Goal: Task Accomplishment & Management: Complete application form

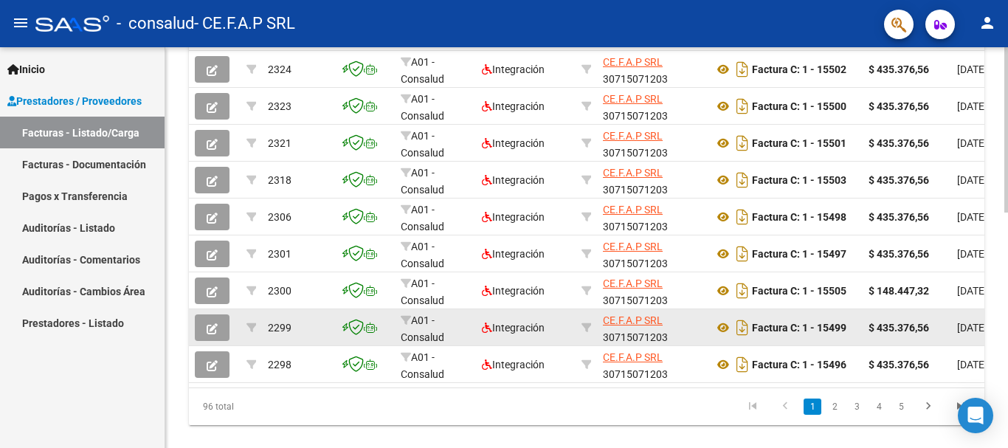
scroll to position [573, 0]
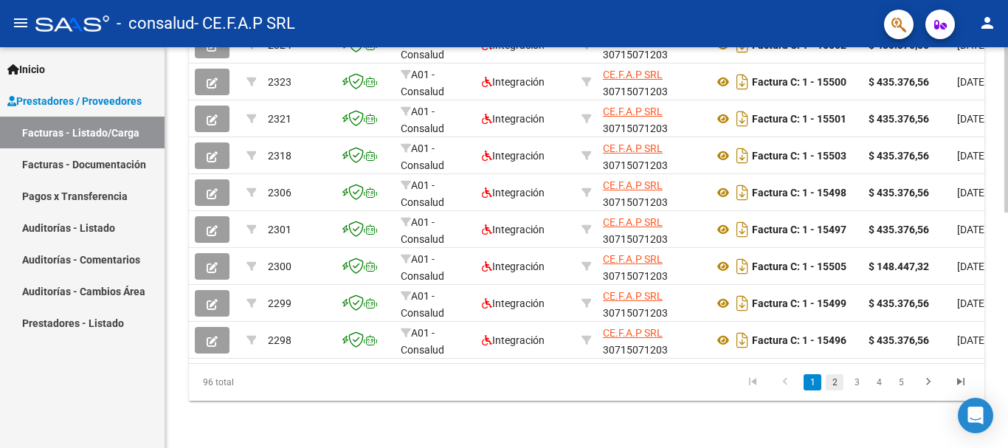
click at [838, 382] on link "2" at bounding box center [835, 382] width 18 height 16
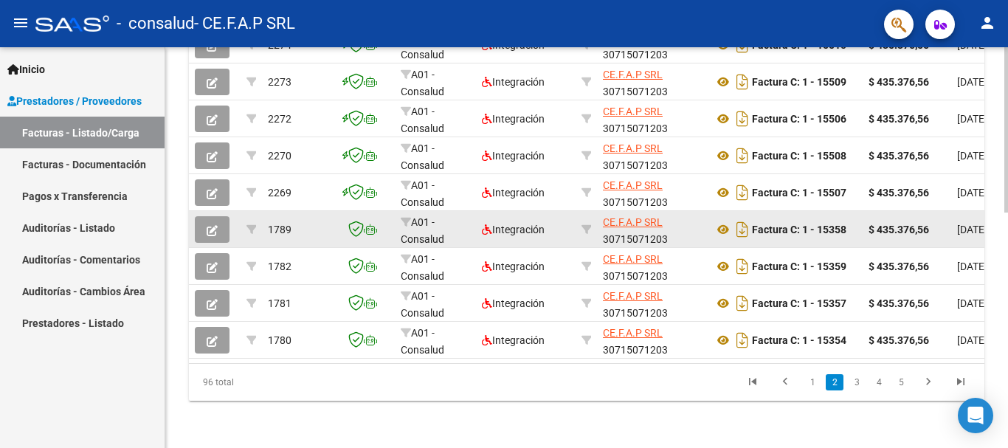
click at [215, 225] on icon "button" at bounding box center [212, 230] width 11 height 11
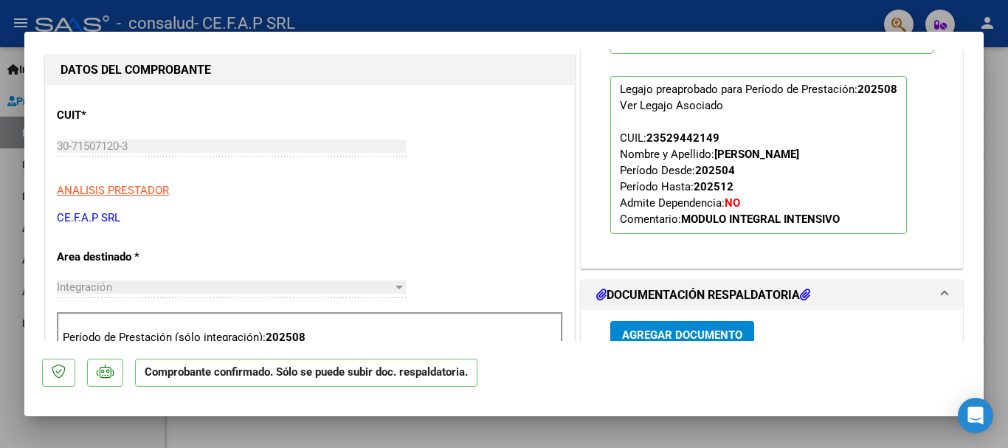
scroll to position [0, 0]
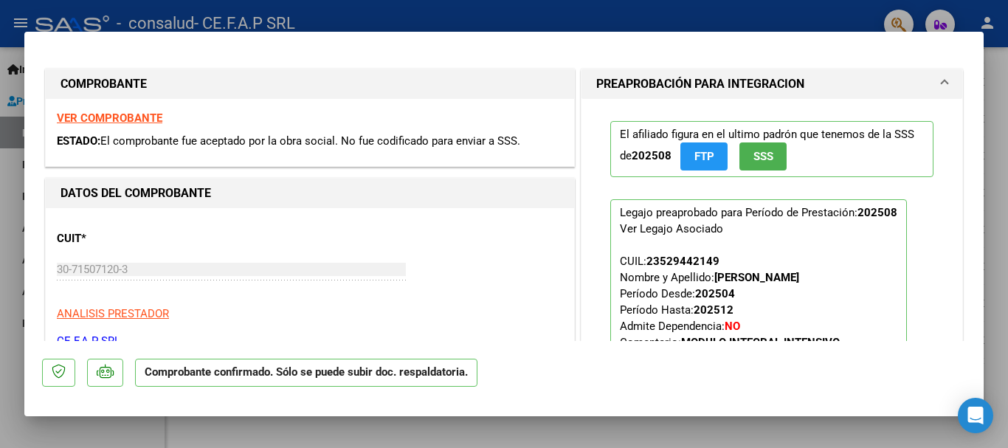
click at [2, 160] on div at bounding box center [504, 224] width 1008 height 448
type input "$ 0,00"
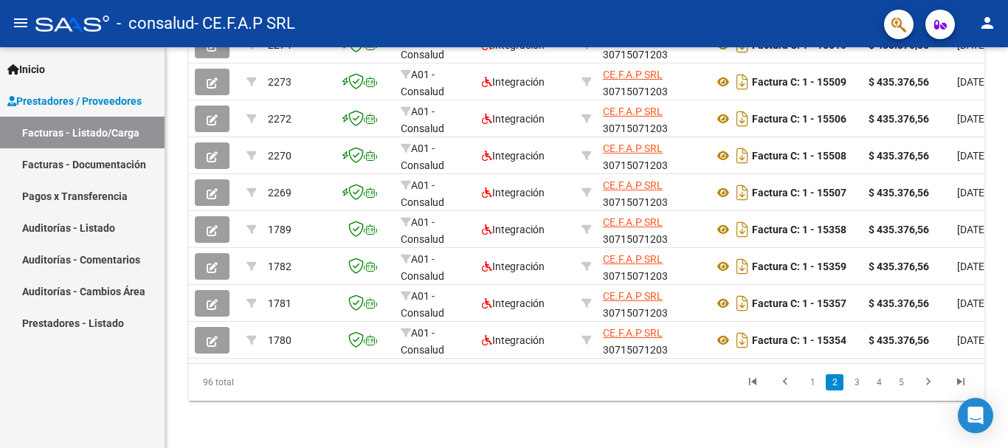
scroll to position [573, 0]
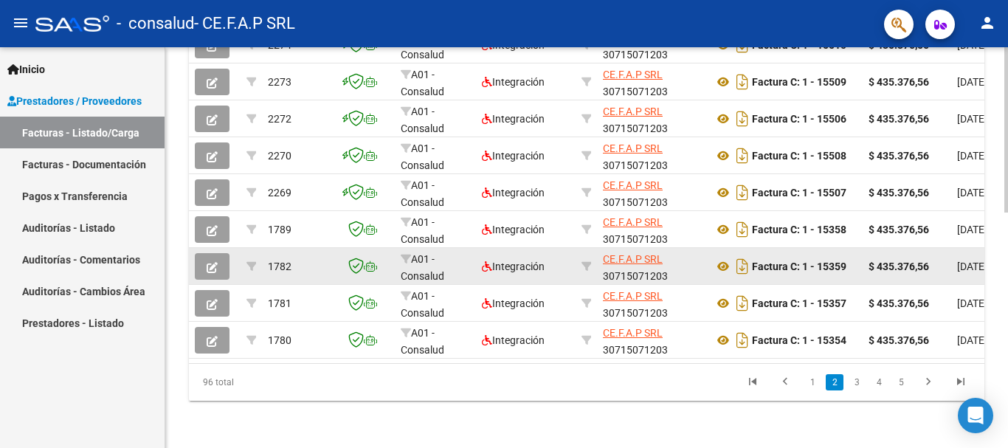
click at [213, 262] on icon "button" at bounding box center [212, 267] width 11 height 11
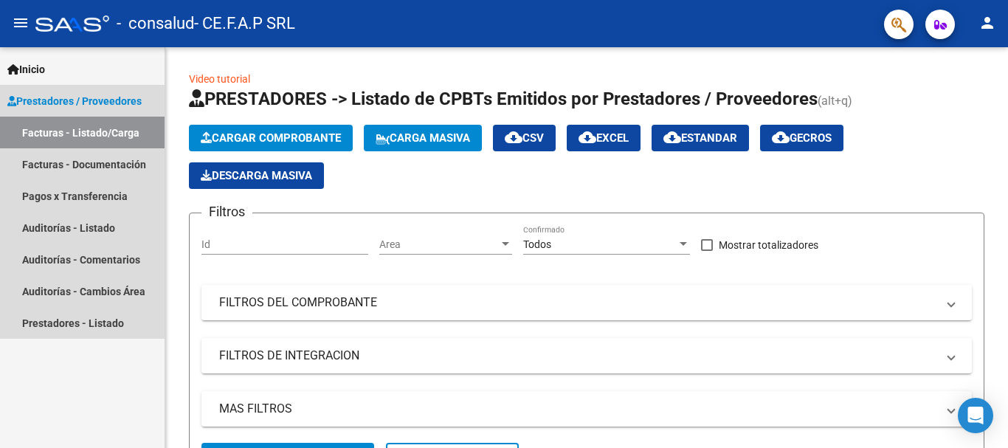
click at [74, 138] on link "Facturas - Listado/Carga" at bounding box center [82, 133] width 165 height 32
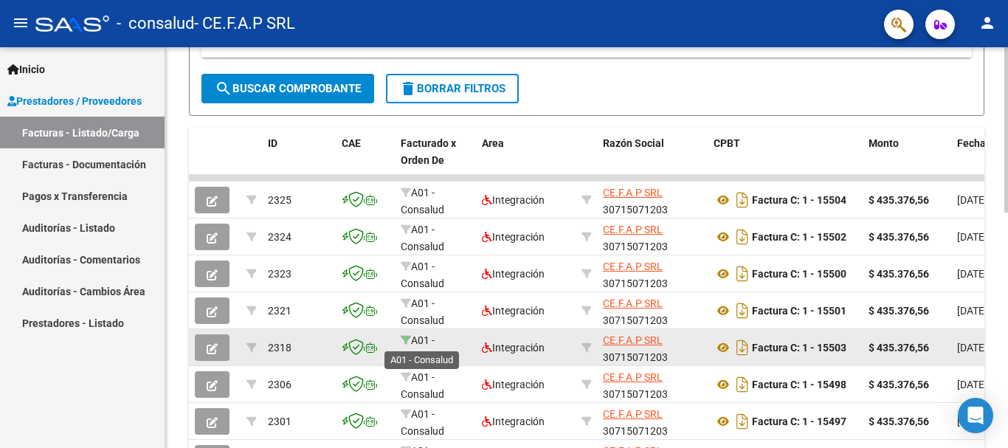
scroll to position [2, 0]
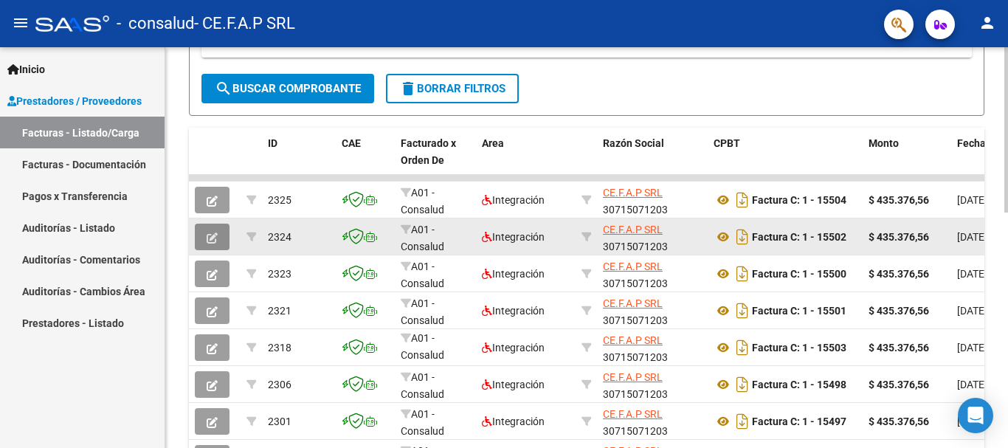
click at [213, 239] on icon "button" at bounding box center [212, 237] width 11 height 11
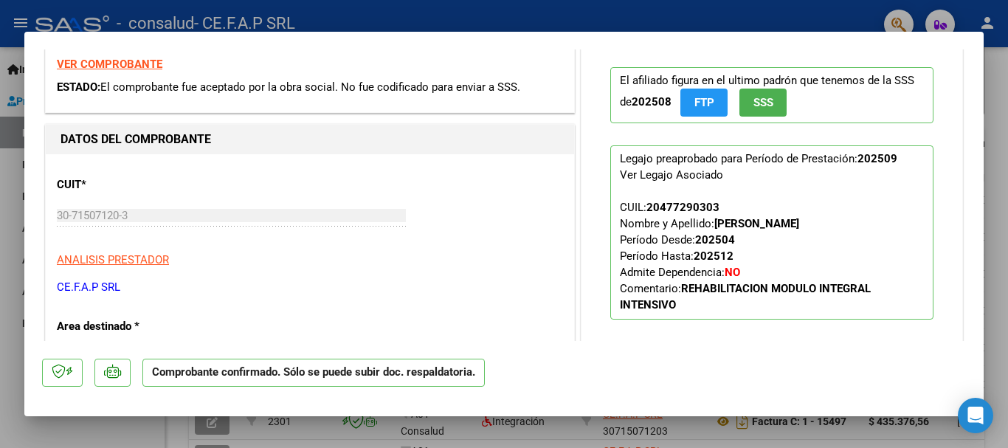
scroll to position [0, 0]
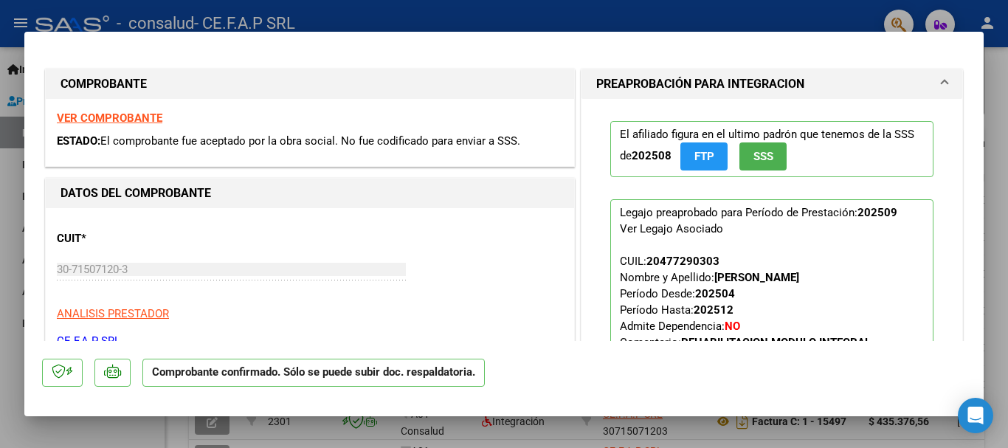
click at [7, 175] on div at bounding box center [504, 224] width 1008 height 448
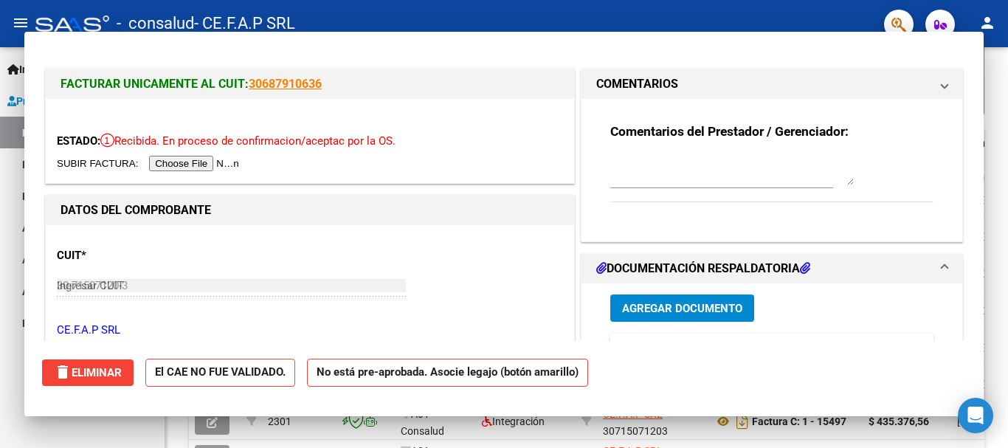
type input "$ 0,00"
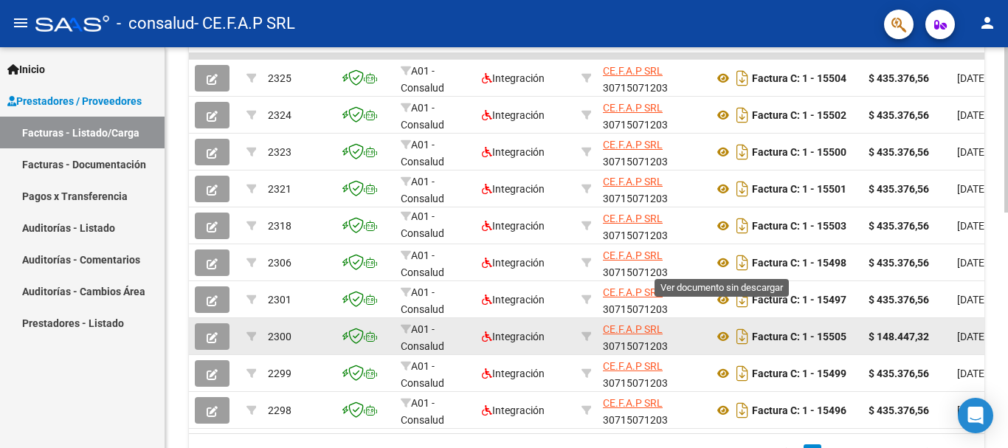
scroll to position [573, 0]
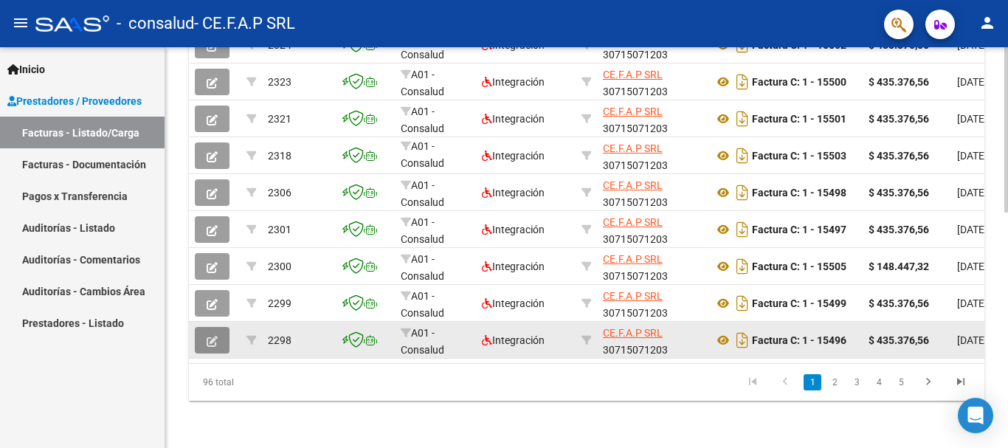
click at [216, 336] on icon "button" at bounding box center [212, 341] width 11 height 11
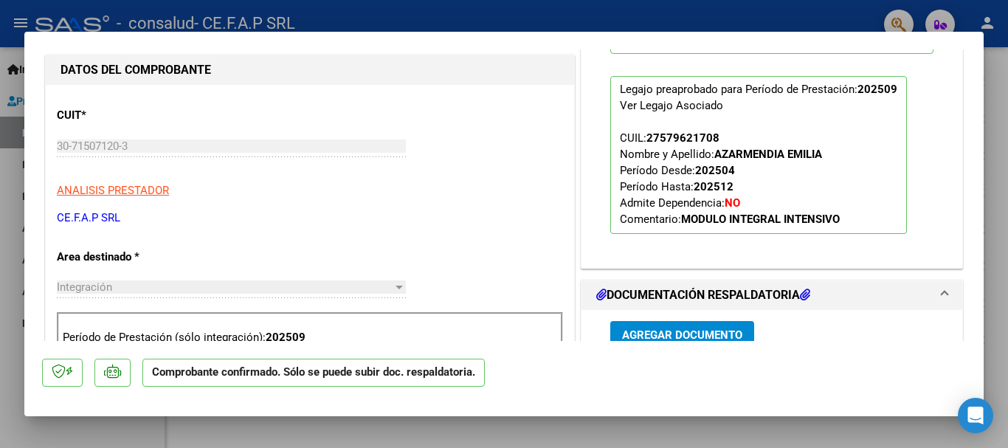
scroll to position [0, 0]
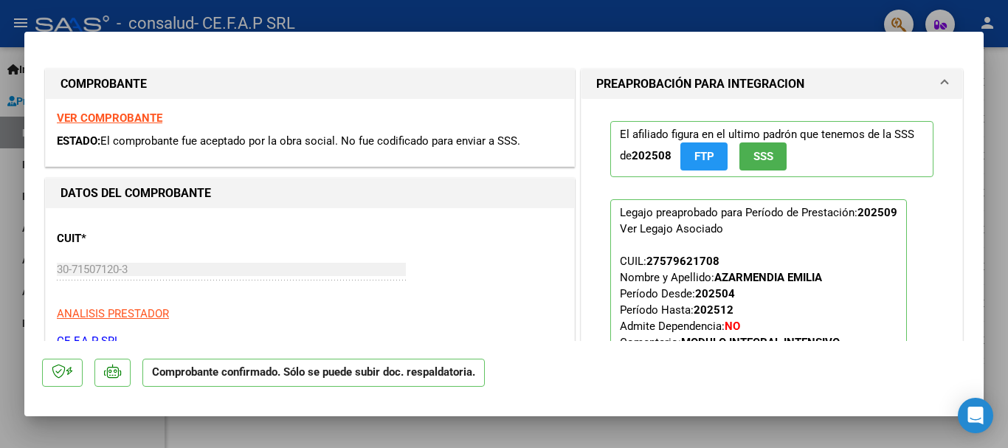
click at [4, 162] on div at bounding box center [504, 224] width 1008 height 448
type input "$ 0,00"
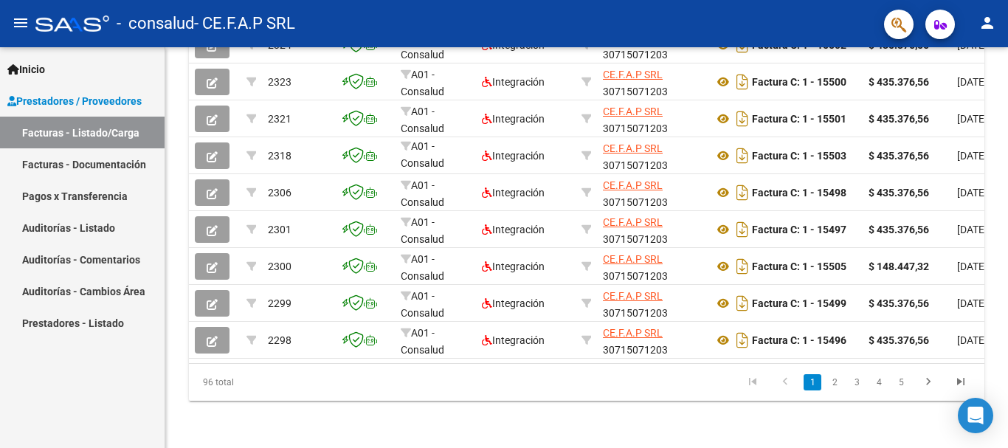
scroll to position [573, 0]
click at [833, 385] on link "2" at bounding box center [835, 382] width 18 height 16
click at [859, 387] on link "3" at bounding box center [857, 382] width 18 height 16
click at [879, 387] on link "4" at bounding box center [879, 382] width 18 height 16
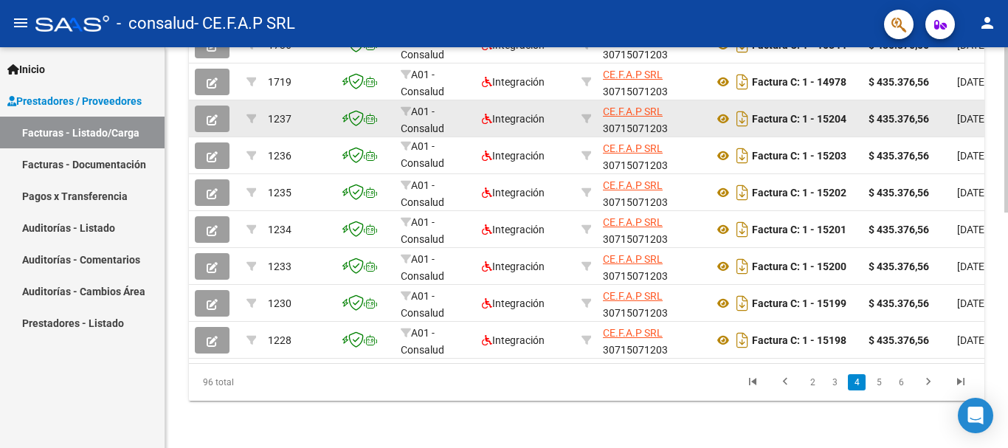
scroll to position [449, 0]
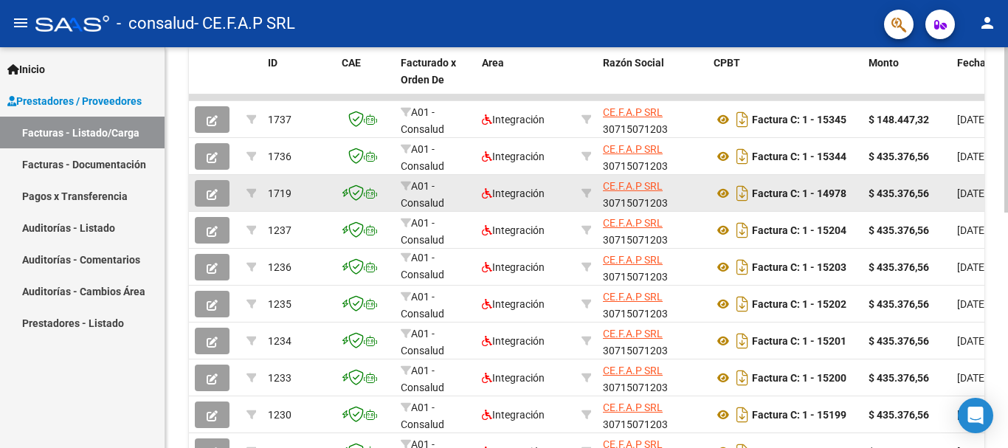
click at [211, 196] on icon "button" at bounding box center [212, 194] width 11 height 11
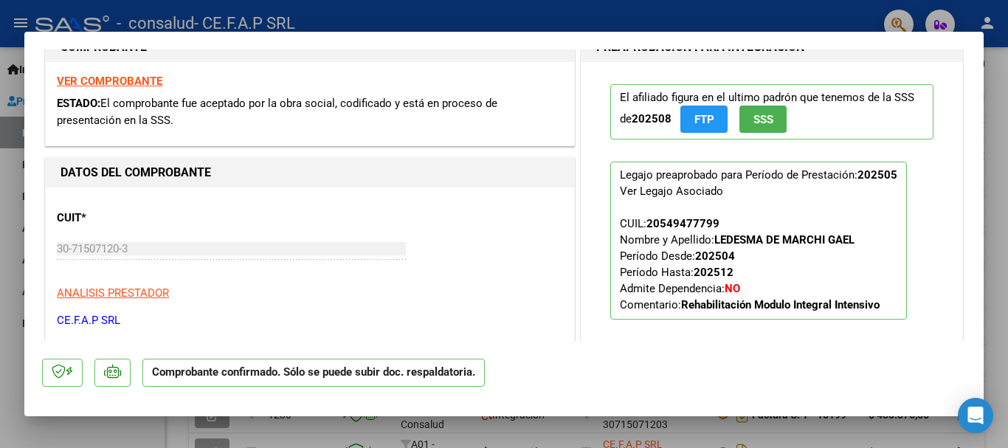
scroll to position [0, 0]
